Goal: Task Accomplishment & Management: Complete application form

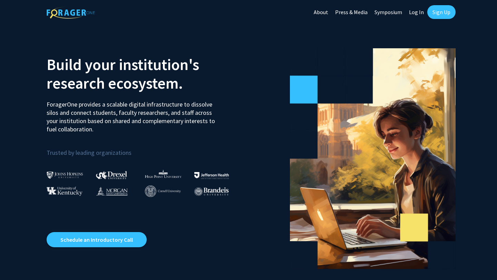
click at [444, 16] on link "Sign Up" at bounding box center [441, 12] width 28 height 14
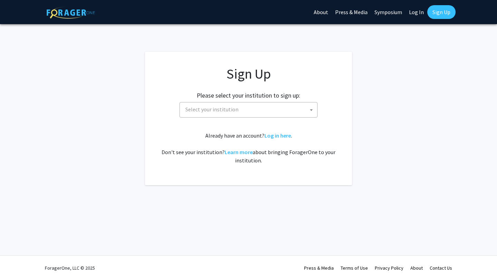
click at [265, 103] on span "Select your institution" at bounding box center [250, 110] width 135 height 14
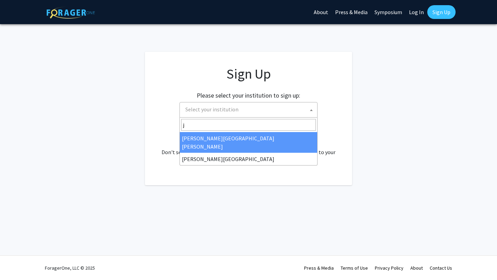
type input "j"
select select "1"
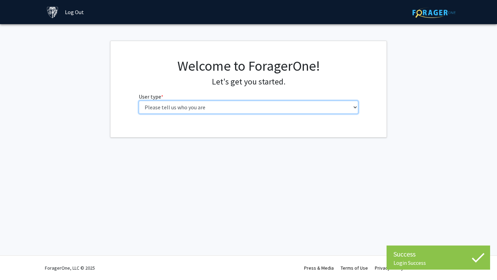
click at [228, 103] on select "Please tell us who you are Undergraduate Student Master's Student Doctoral Cand…" at bounding box center [249, 107] width 220 height 13
select select "1: undergrad"
click at [139, 101] on select "Please tell us who you are Undergraduate Student Master's Student Doctoral Cand…" at bounding box center [249, 107] width 220 height 13
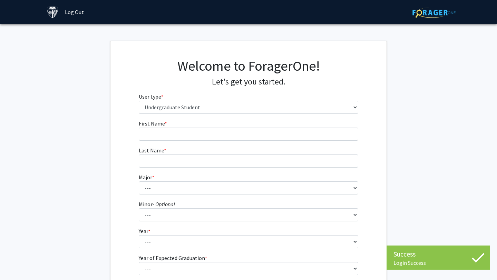
click at [230, 127] on fg-input "First Name * required" at bounding box center [249, 129] width 220 height 21
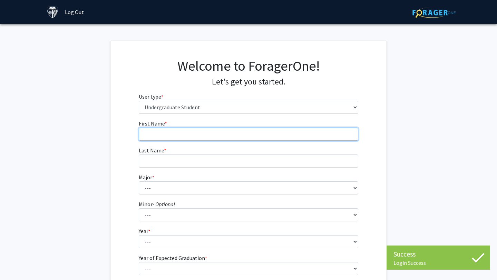
click at [231, 132] on input "First Name * required" at bounding box center [249, 134] width 220 height 13
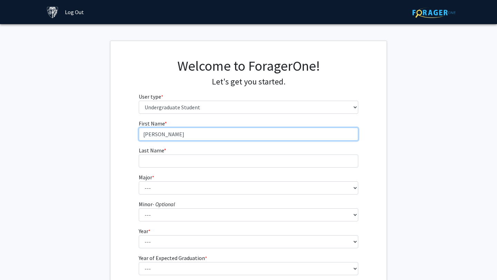
type input "Danny"
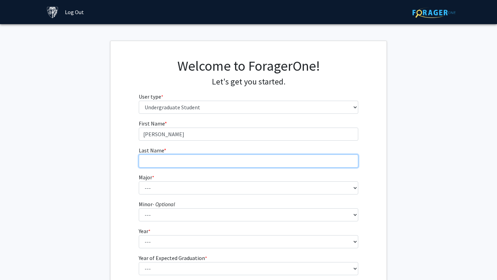
click at [234, 160] on input "Last Name * required" at bounding box center [249, 161] width 220 height 13
type input "Kim"
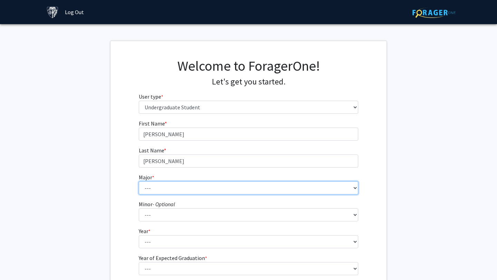
click at [230, 190] on select "--- Africana Studies Anthropology Applied Mathematics & Statistics Archaeology …" at bounding box center [249, 188] width 220 height 13
select select "51: 63"
click at [139, 182] on select "--- Africana Studies Anthropology Applied Mathematics & Statistics Archaeology …" at bounding box center [249, 188] width 220 height 13
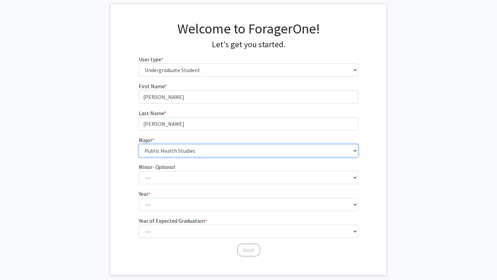
scroll to position [73, 0]
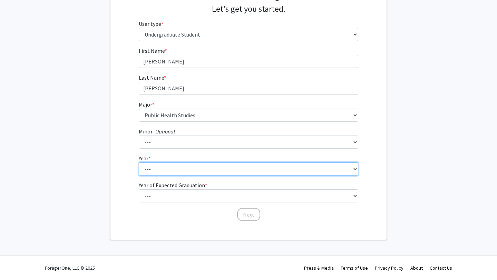
click at [198, 168] on select "--- First-year Sophomore Junior Senior Postbaccalaureate Certificate" at bounding box center [249, 169] width 220 height 13
select select "2: sophomore"
click at [139, 163] on select "--- First-year Sophomore Junior Senior Postbaccalaureate Certificate" at bounding box center [249, 169] width 220 height 13
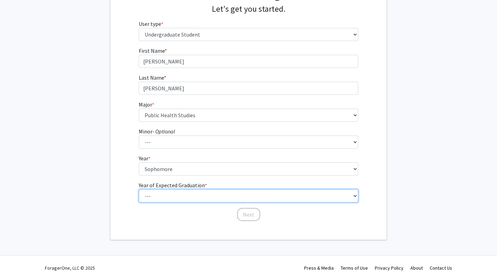
click at [203, 194] on select "--- 2025 2026 2027 2028 2029 2030 2031 2032 2033 2034" at bounding box center [249, 196] width 220 height 13
select select "4: 2028"
click at [139, 190] on select "--- 2025 2026 2027 2028 2029 2030 2031 2032 2033 2034" at bounding box center [249, 196] width 220 height 13
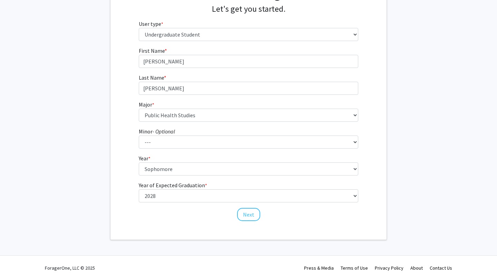
click at [196, 220] on div "First Name * required Danny Last Name * required Kim Major * required --- Afric…" at bounding box center [249, 134] width 230 height 175
click at [251, 212] on button "Next" at bounding box center [248, 214] width 23 height 13
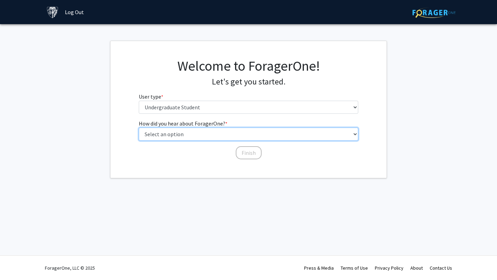
click at [235, 137] on select "Select an option Peer/student recommendation Faculty/staff recommendation Unive…" at bounding box center [249, 134] width 220 height 13
select select "2: faculty_recommendation"
click at [139, 128] on select "Select an option Peer/student recommendation Faculty/staff recommendation Unive…" at bounding box center [249, 134] width 220 height 13
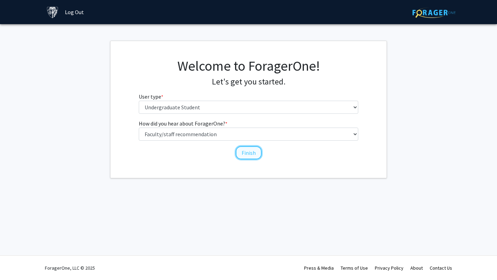
click at [249, 153] on button "Finish" at bounding box center [249, 152] width 26 height 13
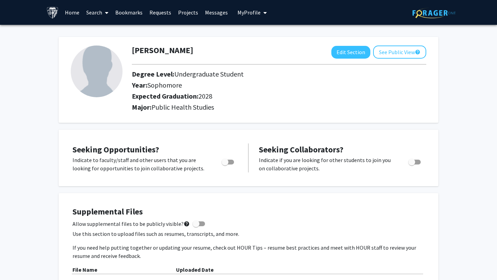
click at [108, 12] on icon at bounding box center [106, 13] width 3 height 6
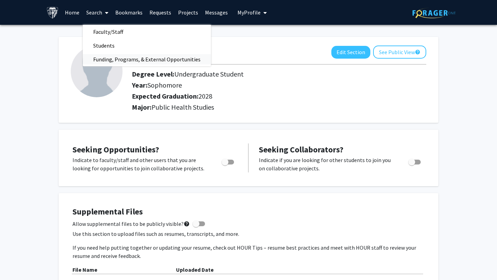
click at [118, 57] on span "Funding, Programs, & External Opportunities" at bounding box center [147, 59] width 128 height 14
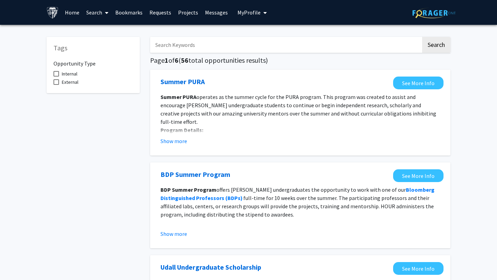
click at [96, 11] on link "Search" at bounding box center [97, 12] width 29 height 24
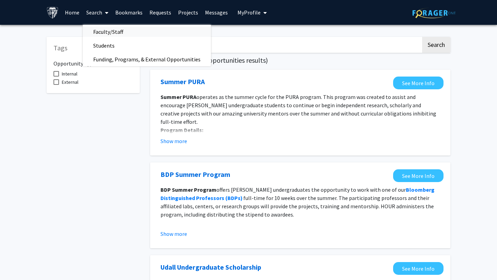
click at [101, 32] on span "Faculty/Staff" at bounding box center [108, 32] width 51 height 14
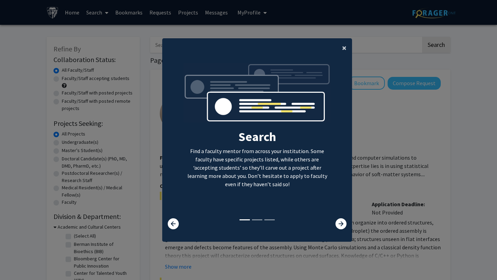
click at [344, 49] on span "×" at bounding box center [344, 47] width 4 height 11
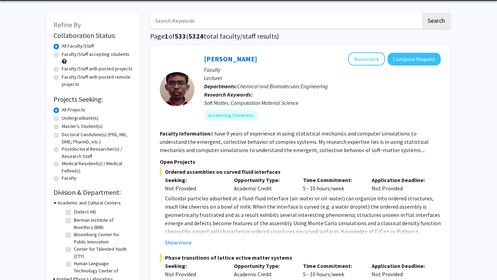
scroll to position [25, 0]
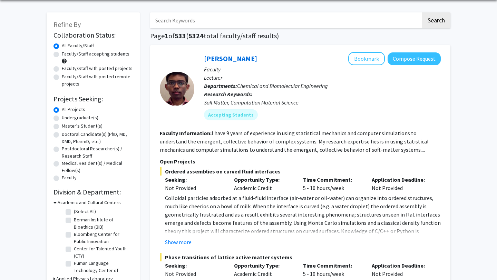
click at [115, 54] on label "Faculty/Staff accepting students" at bounding box center [96, 53] width 68 height 7
click at [66, 54] on input "Faculty/Staff accepting students" at bounding box center [64, 52] width 4 height 4
radio input "true"
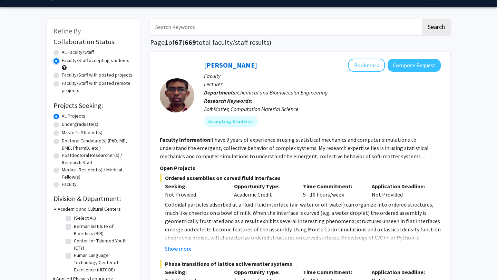
scroll to position [24, 0]
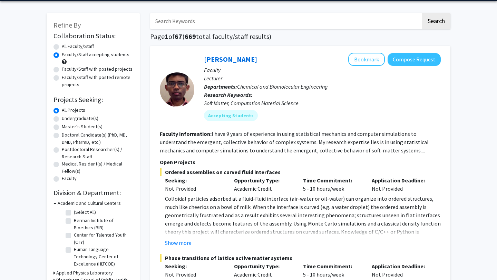
click at [84, 120] on label "Undergraduate(s)" at bounding box center [80, 118] width 37 height 7
click at [66, 119] on input "Undergraduate(s)" at bounding box center [64, 117] width 4 height 4
radio input "true"
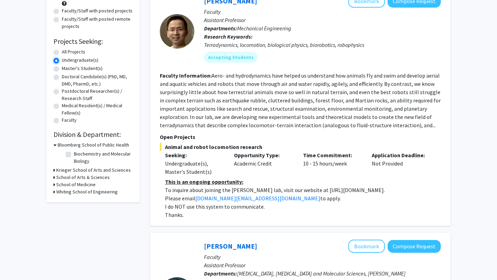
scroll to position [82, 0]
click at [88, 183] on h3 "School of Medicine" at bounding box center [75, 184] width 39 height 7
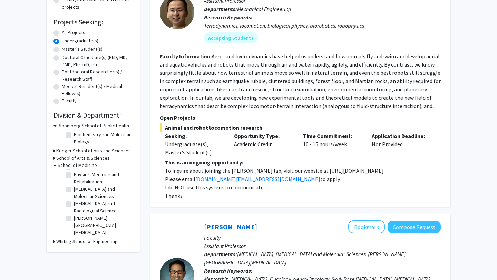
scroll to position [102, 0]
click at [101, 153] on h3 "Krieger School of Arts and Sciences" at bounding box center [93, 150] width 75 height 7
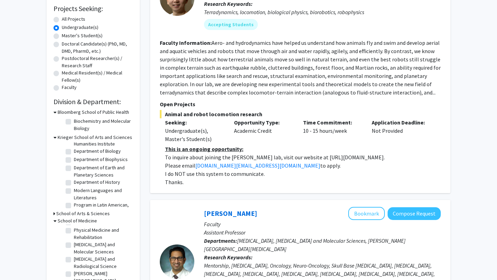
scroll to position [47, 0]
click at [62, 113] on h3 "Bloomberg School of Public Health" at bounding box center [93, 112] width 71 height 7
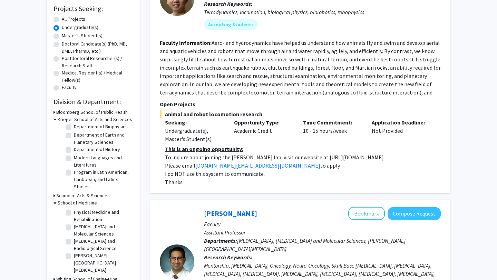
click at [62, 113] on h3 "Bloomberg School of Public Health" at bounding box center [91, 112] width 71 height 7
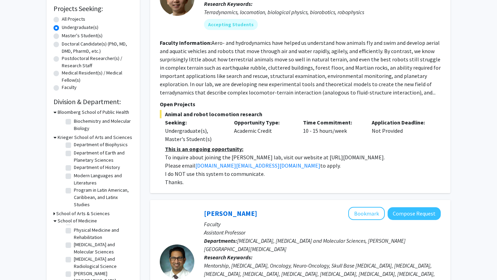
click at [74, 120] on label "Biochemistry and Molecular Biology" at bounding box center [102, 125] width 57 height 14
click at [74, 120] on input "Biochemistry and Molecular Biology" at bounding box center [76, 120] width 4 height 4
checkbox input "true"
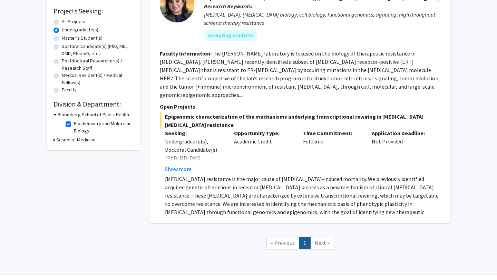
scroll to position [124, 0]
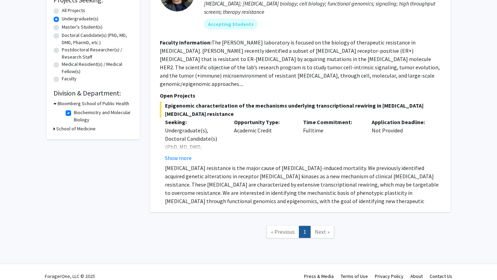
click at [87, 102] on h3 "Bloomberg School of Public Health" at bounding box center [93, 103] width 71 height 7
click at [85, 109] on h3 "School of Medicine" at bounding box center [75, 110] width 39 height 7
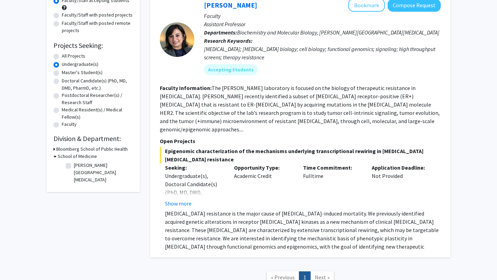
scroll to position [79, 0]
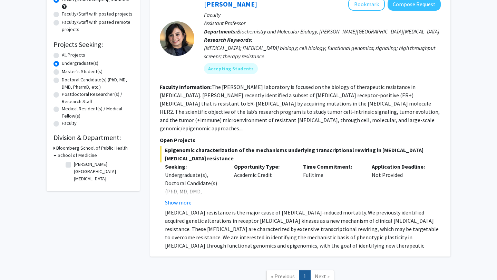
click at [97, 148] on h3 "Bloomberg School of Public Health" at bounding box center [91, 148] width 71 height 7
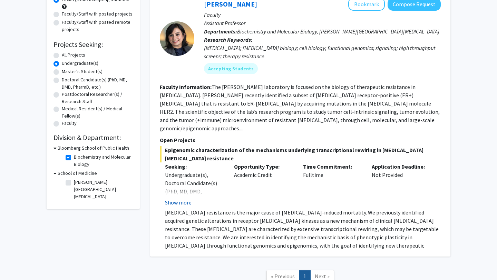
click at [176, 198] on button "Show more" at bounding box center [178, 202] width 27 height 8
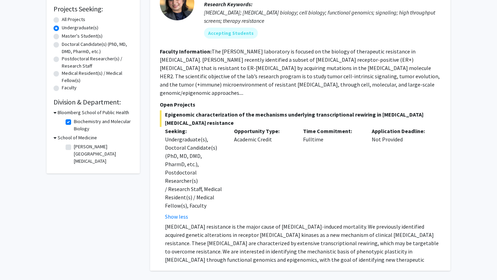
scroll to position [120, 0]
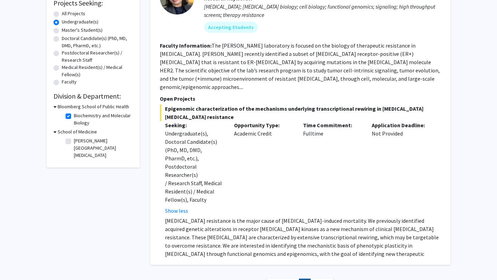
click at [74, 116] on label "Biochemistry and Molecular Biology" at bounding box center [102, 119] width 57 height 14
click at [74, 116] on input "Biochemistry and Molecular Biology" at bounding box center [76, 114] width 4 height 4
checkbox input "false"
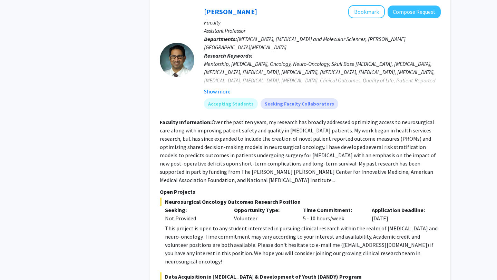
scroll to position [319, 0]
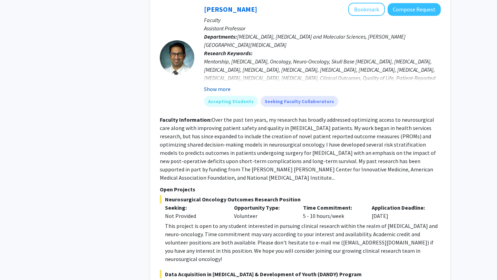
click at [219, 90] on button "Show more" at bounding box center [217, 89] width 27 height 8
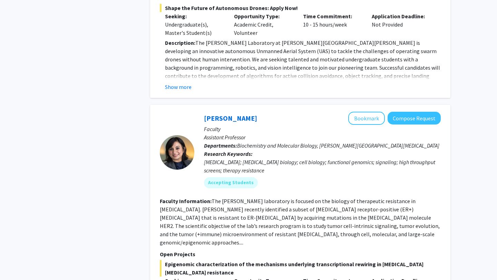
scroll to position [3049, 0]
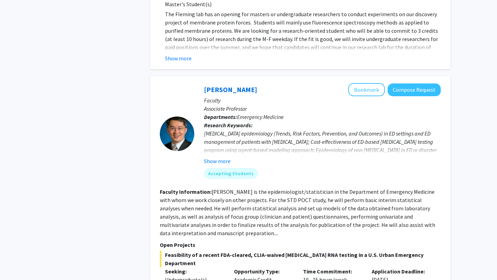
scroll to position [750, 0]
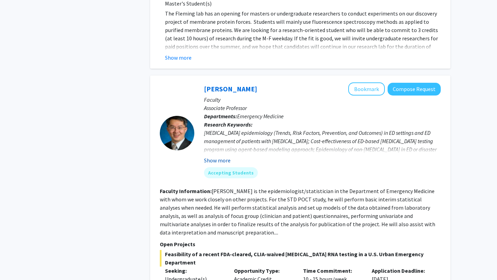
click at [211, 156] on button "Show more" at bounding box center [217, 160] width 27 height 8
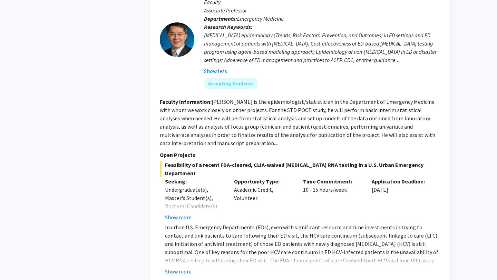
scroll to position [848, 0]
click at [180, 213] on button "Show more" at bounding box center [178, 217] width 27 height 8
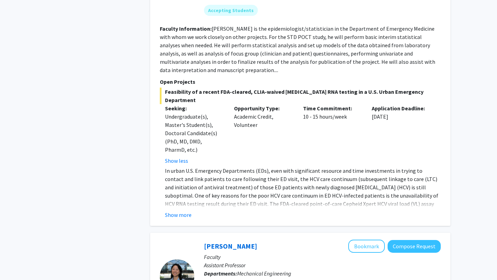
scroll to position [935, 0]
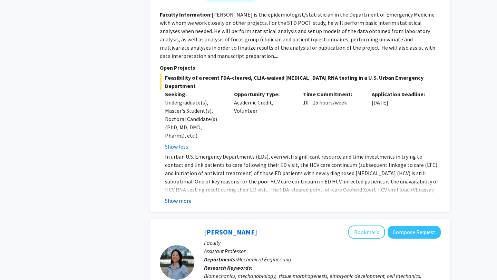
click at [183, 197] on button "Show more" at bounding box center [178, 201] width 27 height 8
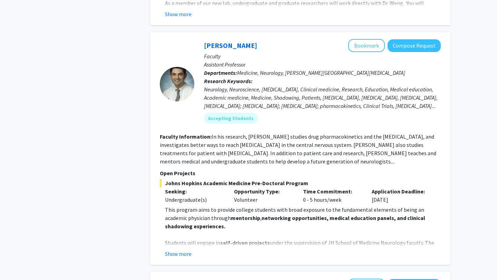
scroll to position [1487, 0]
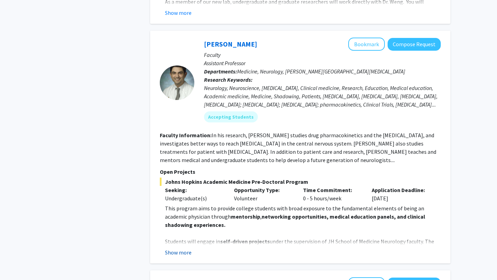
click at [183, 249] on button "Show more" at bounding box center [178, 253] width 27 height 8
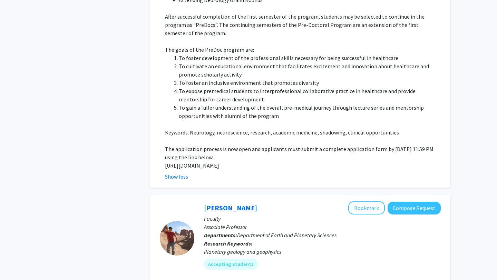
scroll to position [2052, 0]
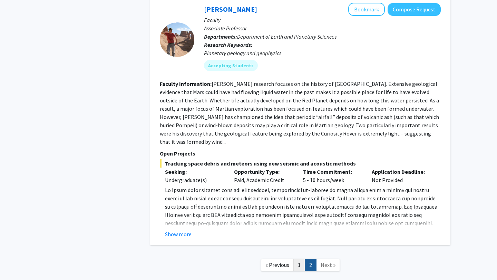
click at [298, 259] on link "1" at bounding box center [299, 265] width 12 height 12
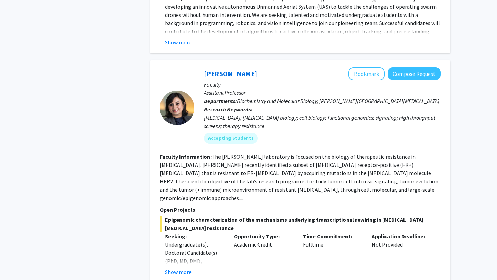
scroll to position [2984, 0]
